Goal: Task Accomplishment & Management: Manage account settings

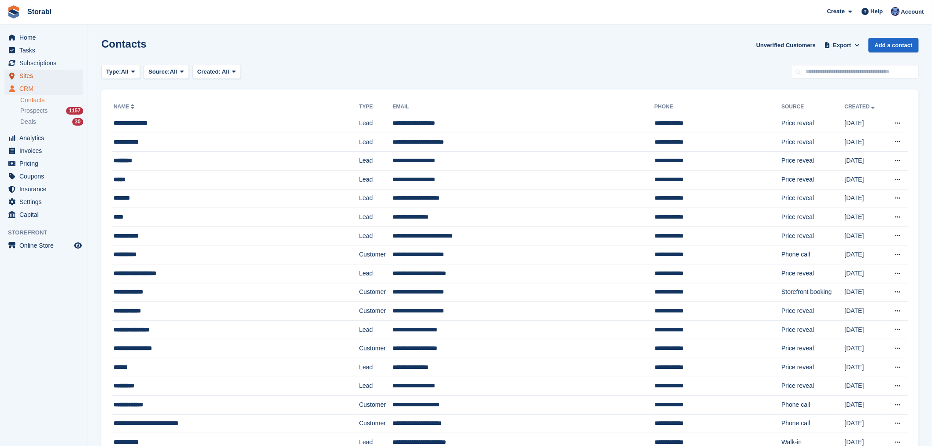
click at [41, 70] on span "Sites" at bounding box center [45, 76] width 53 height 12
click at [42, 64] on span "Subscriptions" at bounding box center [45, 63] width 53 height 12
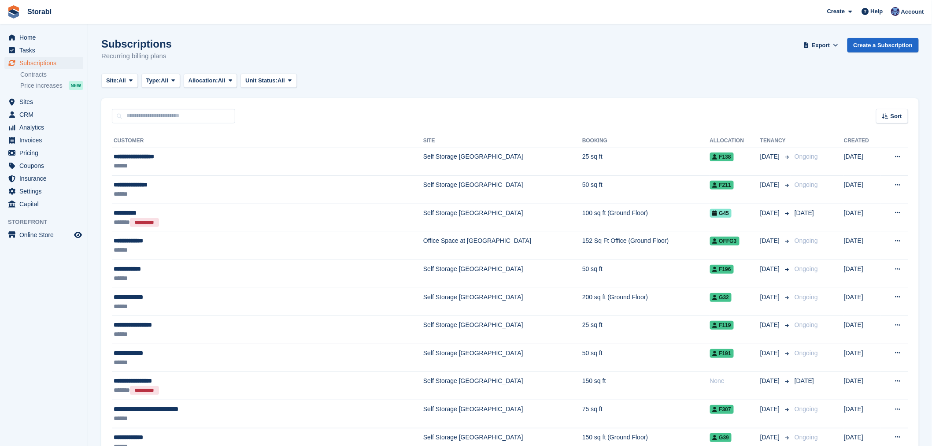
click at [877, 117] on div "Sort Sort by Customer name Date created Move in date Move out date Created (old…" at bounding box center [510, 110] width 818 height 25
click at [884, 120] on div "Sort" at bounding box center [892, 116] width 32 height 15
click at [848, 174] on span "Move in date" at bounding box center [855, 171] width 35 height 7
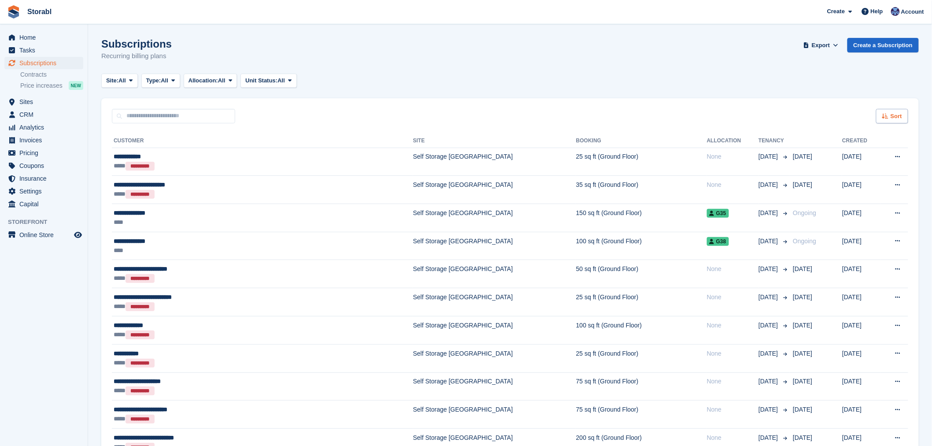
drag, startPoint x: 905, startPoint y: 115, endPoint x: 902, endPoint y: 120, distance: 5.5
click at [904, 117] on div "Sort" at bounding box center [892, 116] width 32 height 15
click at [859, 219] on span "Move in (newest first)" at bounding box center [868, 218] width 63 height 7
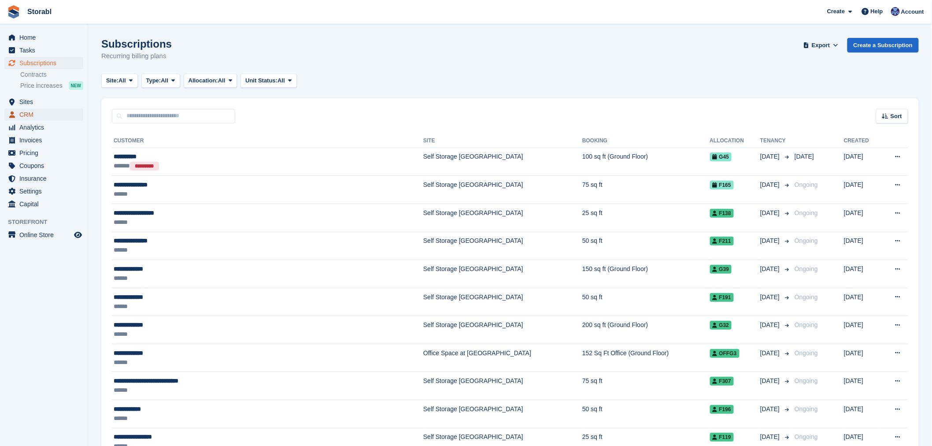
click at [24, 111] on span "CRM" at bounding box center [45, 114] width 53 height 12
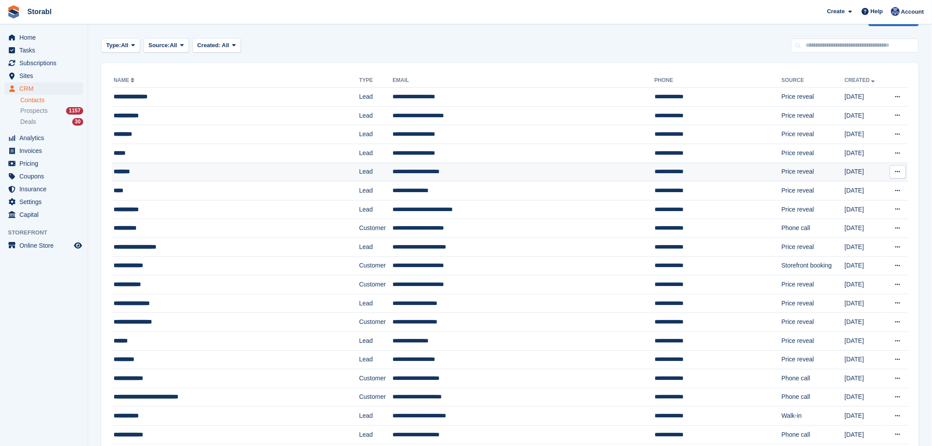
scroll to position [49, 0]
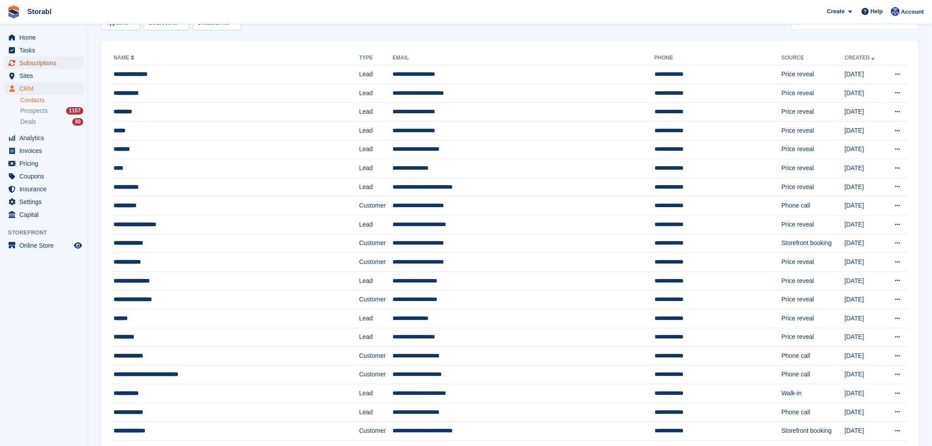
click at [51, 63] on span "Subscriptions" at bounding box center [45, 63] width 53 height 12
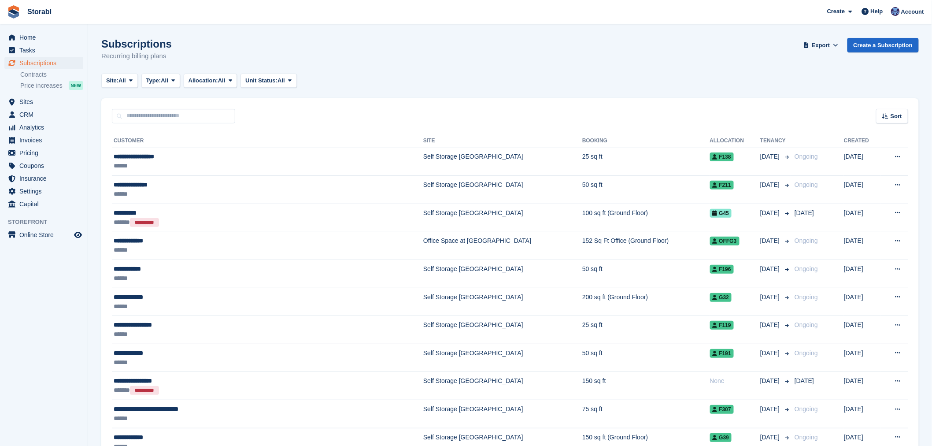
click at [897, 104] on div "Sort Sort by Customer name Date created Move in date Move out date Created (old…" at bounding box center [510, 110] width 818 height 25
click at [899, 111] on div "Sort" at bounding box center [892, 116] width 32 height 15
click at [868, 171] on span "Move in date" at bounding box center [855, 171] width 35 height 7
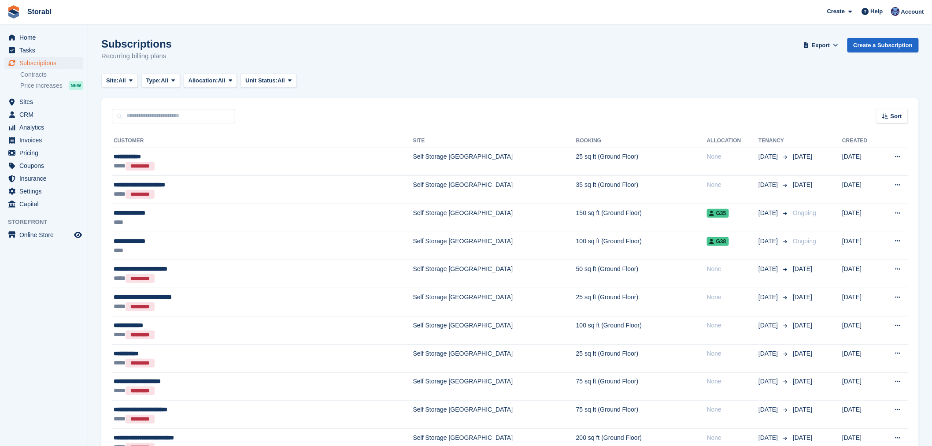
click at [899, 118] on span "Sort" at bounding box center [896, 116] width 11 height 9
click at [874, 222] on span "Move in (newest first)" at bounding box center [868, 218] width 63 height 7
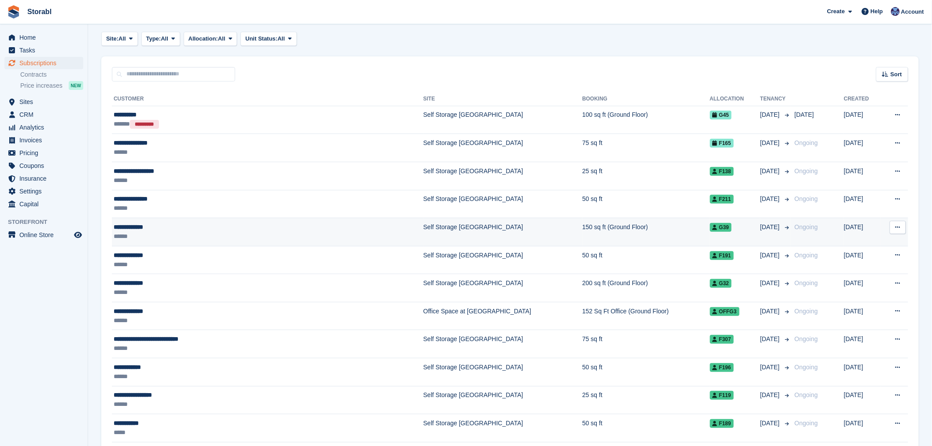
scroll to position [98, 0]
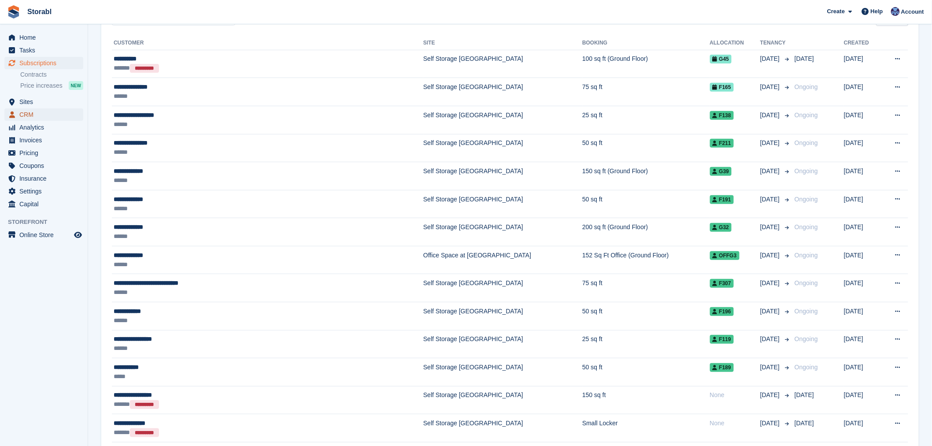
click at [49, 115] on span "CRM" at bounding box center [45, 114] width 53 height 12
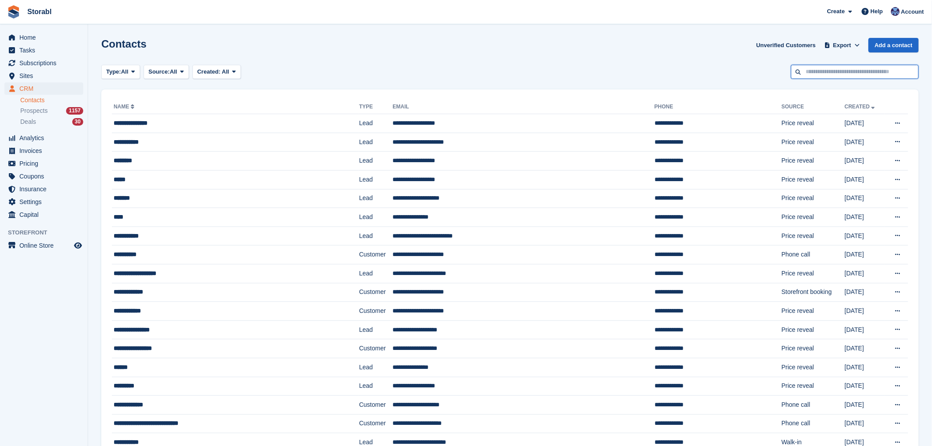
drag, startPoint x: 833, startPoint y: 69, endPoint x: 824, endPoint y: 72, distance: 9.8
click at [833, 69] on input "text" at bounding box center [855, 72] width 128 height 15
paste input "**********"
click at [806, 74] on input "**********" at bounding box center [855, 72] width 128 height 15
type input "**********"
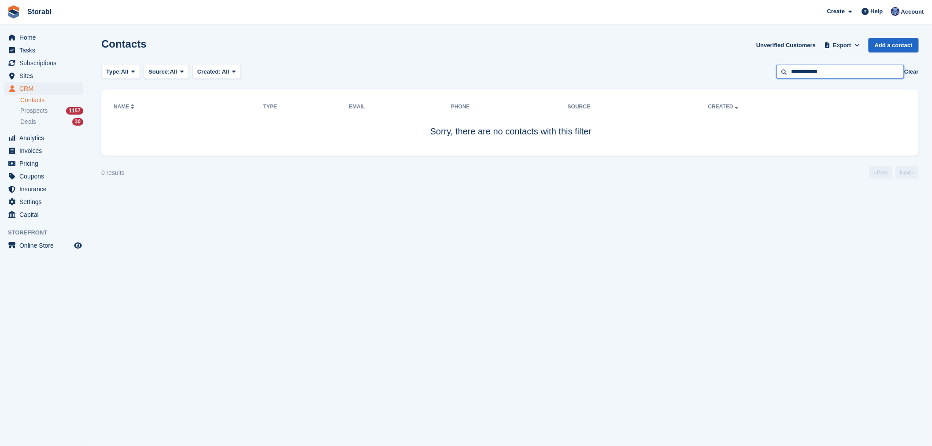
click at [856, 67] on input "**********" at bounding box center [841, 72] width 128 height 15
drag, startPoint x: 33, startPoint y: 87, endPoint x: 41, endPoint y: 88, distance: 8.9
click at [33, 87] on span "CRM" at bounding box center [45, 88] width 53 height 12
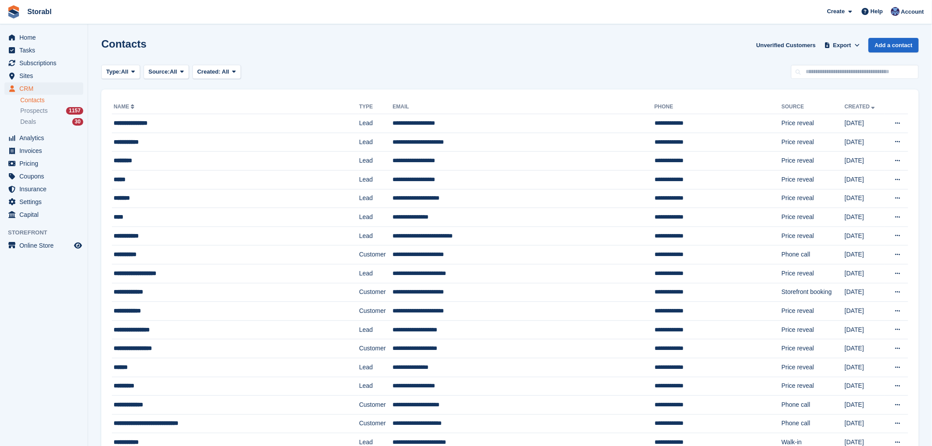
click at [777, 68] on div "Type: All All Lead Customer Source: All All Storefront Backoffice Pre-Opening i…" at bounding box center [510, 72] width 818 height 15
click at [819, 68] on input "text" at bounding box center [855, 72] width 128 height 15
click at [24, 53] on span "Tasks" at bounding box center [45, 50] width 53 height 12
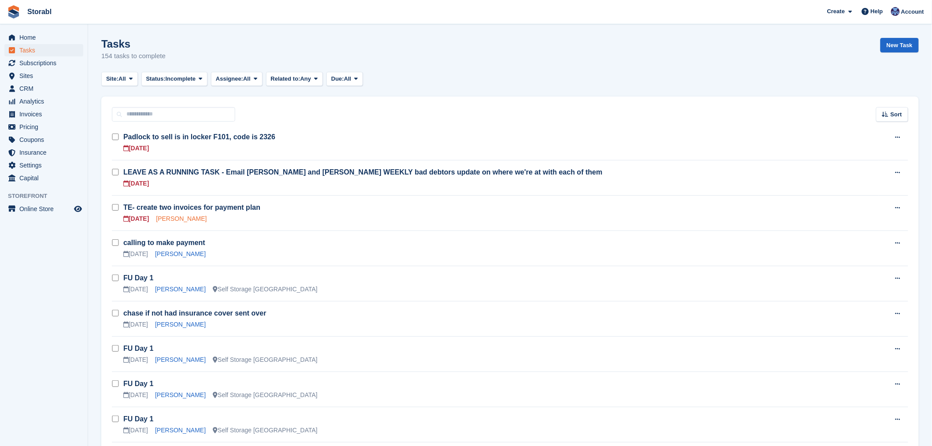
click at [167, 218] on link "[PERSON_NAME]" at bounding box center [181, 218] width 51 height 7
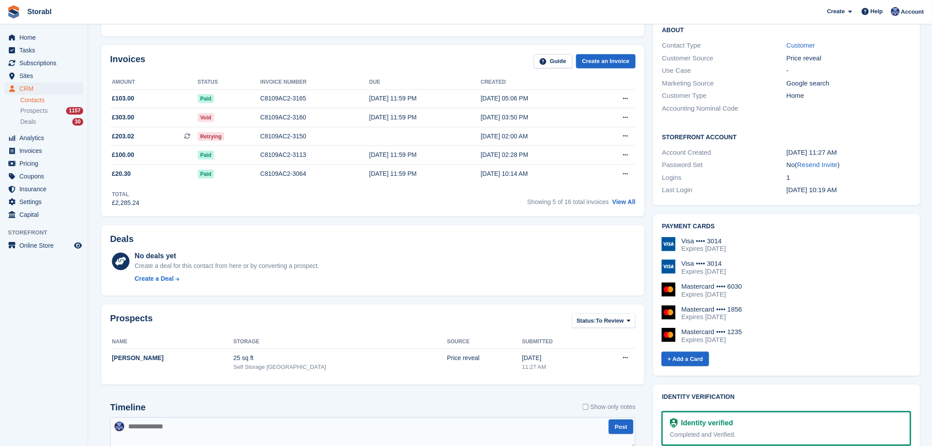
scroll to position [147, 0]
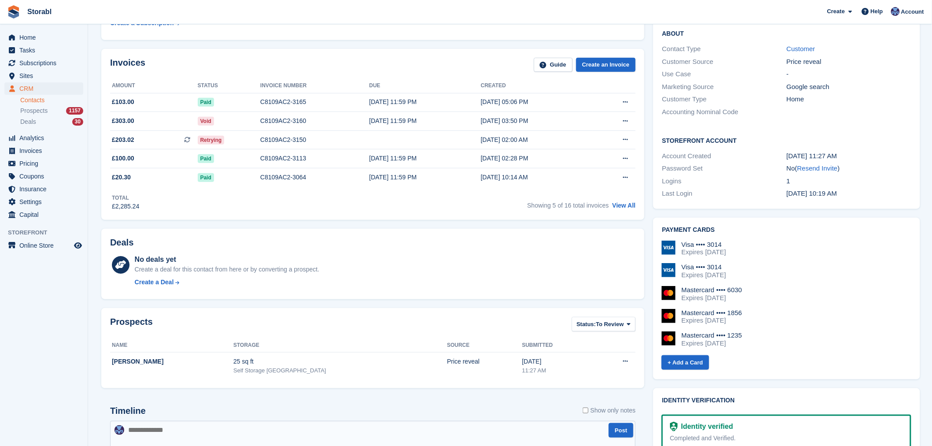
drag, startPoint x: 626, startPoint y: 206, endPoint x: 562, endPoint y: 225, distance: 66.5
click at [626, 206] on link "View All" at bounding box center [623, 205] width 23 height 7
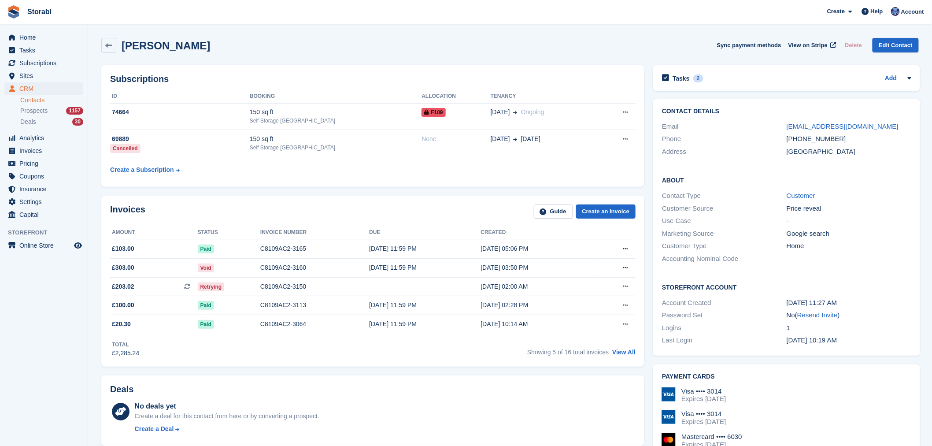
click at [749, 63] on div "Tasks 2 Add TE- create two invoices for payment plan [DATE]" at bounding box center [786, 80] width 275 height 39
click at [751, 71] on div "Tasks 2 Add TE- create two invoices for payment plan [DATE]" at bounding box center [786, 78] width 267 height 26
click at [735, 75] on div "Tasks 2 Add" at bounding box center [786, 78] width 249 height 12
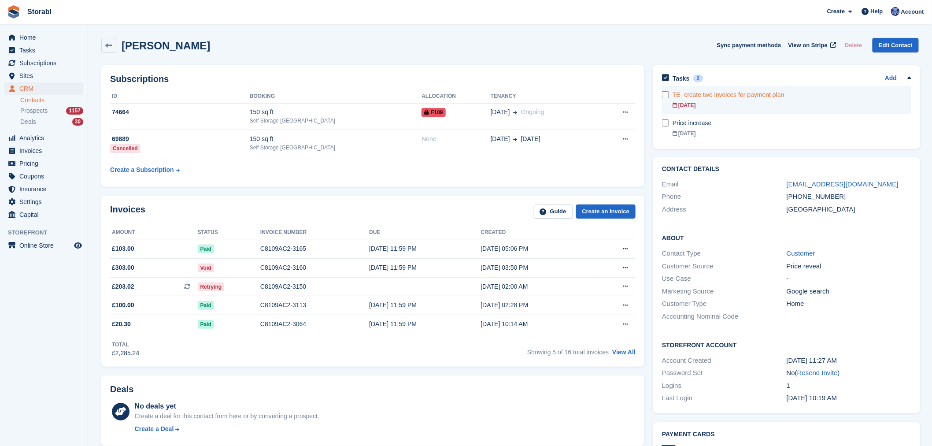
click at [733, 106] on div "[DATE]" at bounding box center [792, 105] width 238 height 8
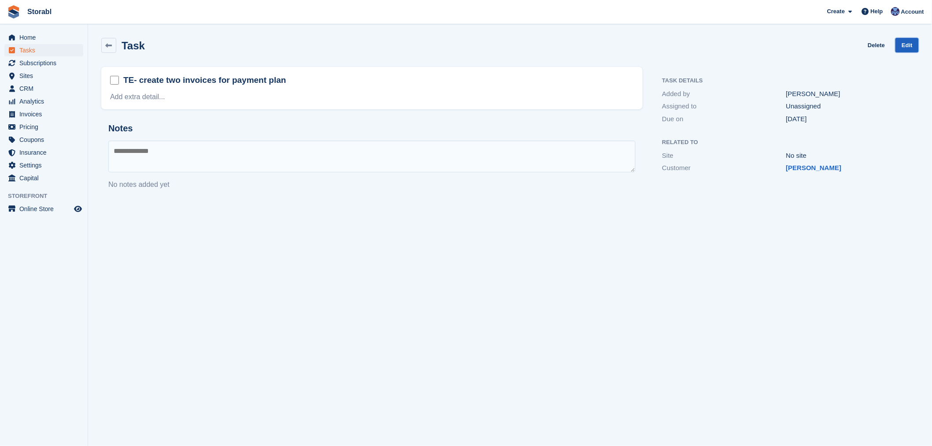
click at [902, 44] on link "Edit" at bounding box center [907, 45] width 23 height 15
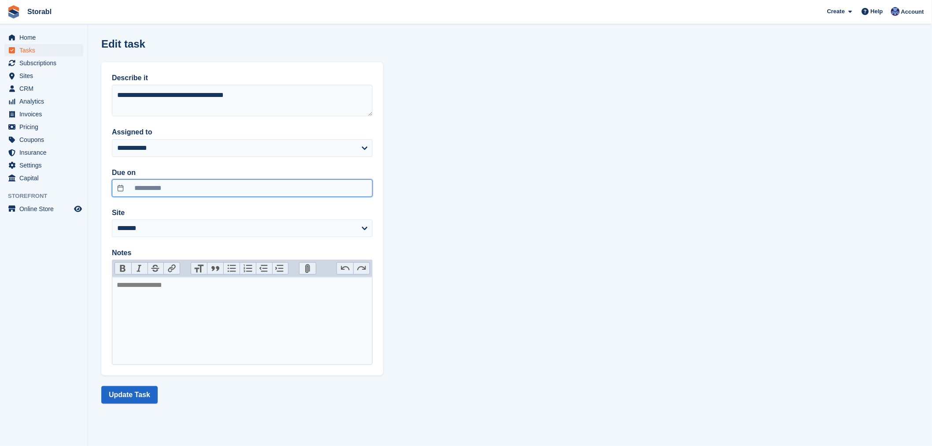
click at [214, 186] on input "**********" at bounding box center [242, 188] width 261 height 18
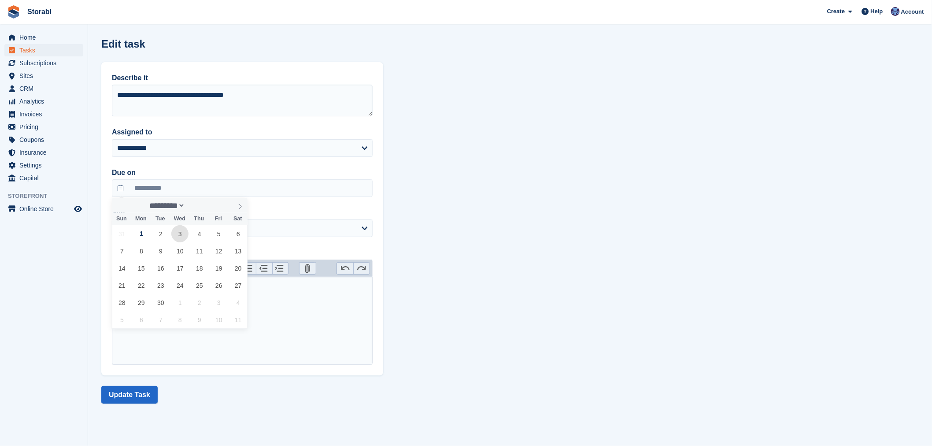
click at [177, 235] on span "3" at bounding box center [179, 233] width 17 height 17
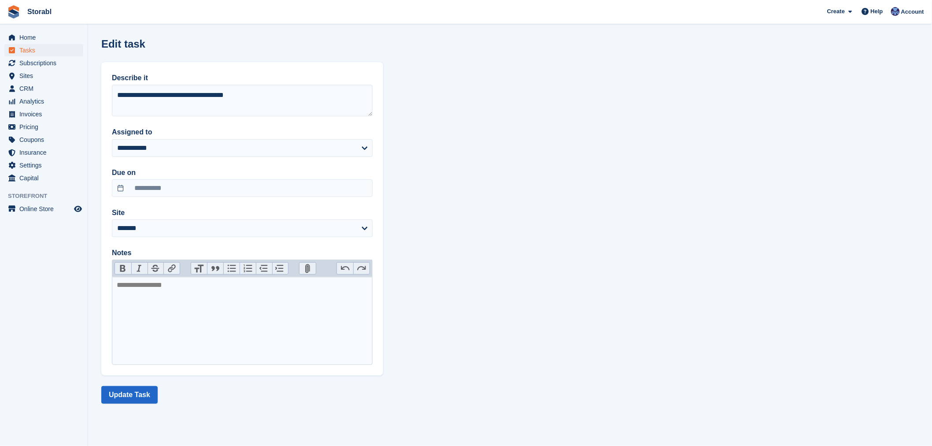
drag, startPoint x: 146, startPoint y: 207, endPoint x: 150, endPoint y: 198, distance: 10.1
click at [148, 207] on label "Site" at bounding box center [242, 212] width 261 height 11
click at [148, 219] on select "**********" at bounding box center [242, 228] width 261 height 18
click at [153, 186] on input "**********" at bounding box center [242, 188] width 261 height 18
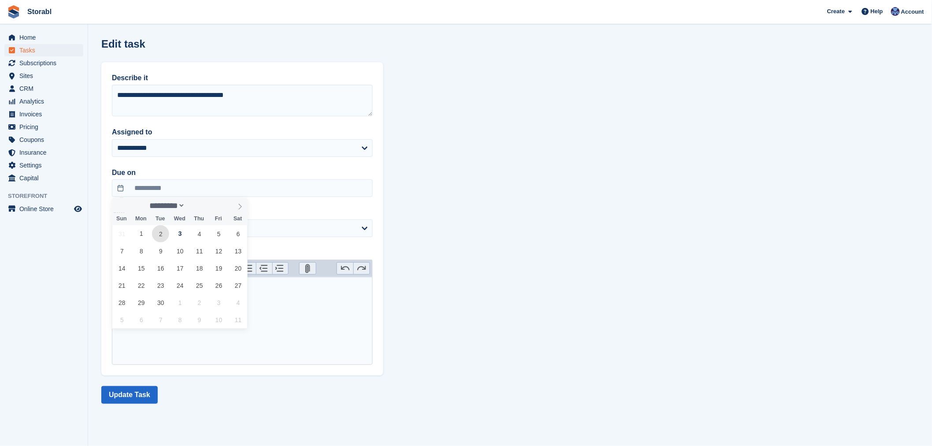
click at [164, 237] on span "2" at bounding box center [160, 233] width 17 height 17
type input "**********"
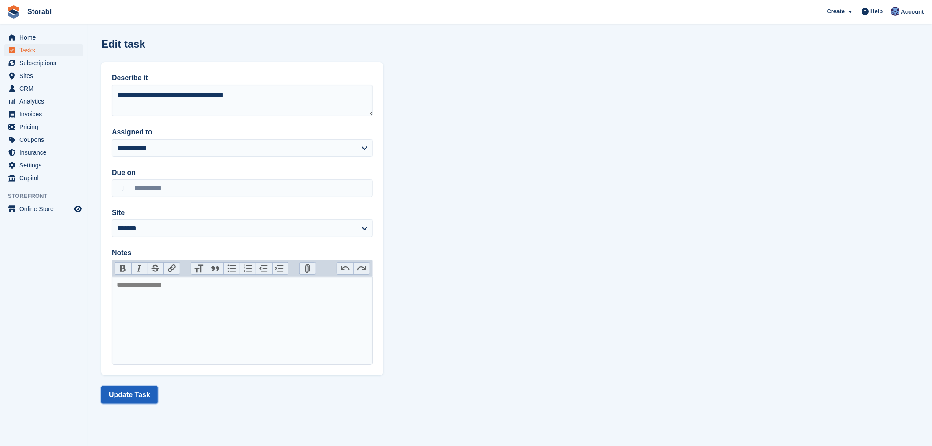
click at [153, 399] on button "Update Task" at bounding box center [129, 395] width 56 height 18
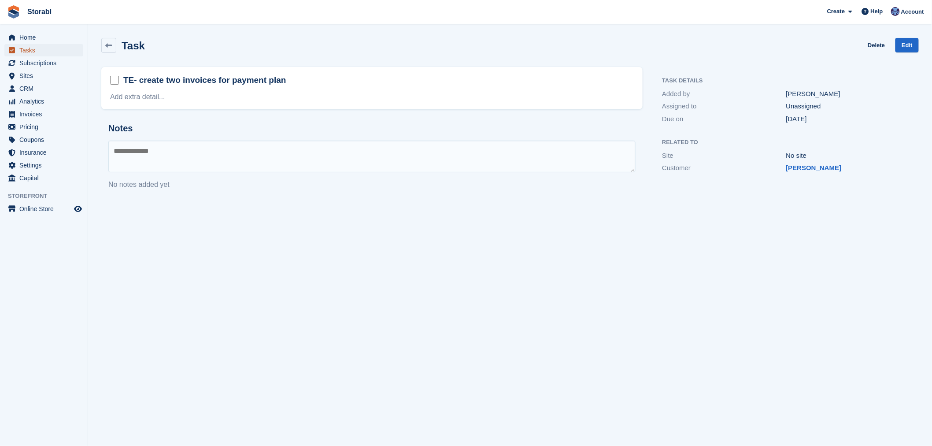
drag, startPoint x: 37, startPoint y: 50, endPoint x: 88, endPoint y: 37, distance: 53.1
click at [37, 50] on span "Tasks" at bounding box center [45, 50] width 53 height 12
